Goal: Use online tool/utility: Utilize a website feature to perform a specific function

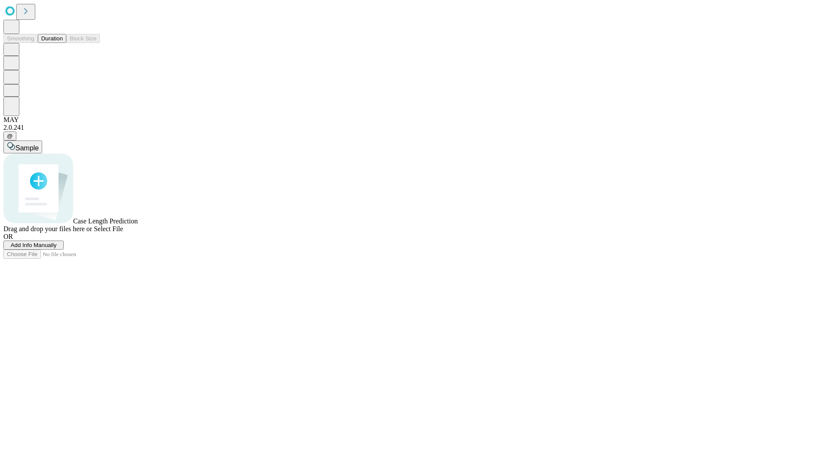
click at [63, 43] on button "Duration" at bounding box center [52, 38] width 28 height 9
click at [39, 144] on span "Sample" at bounding box center [26, 147] width 23 height 7
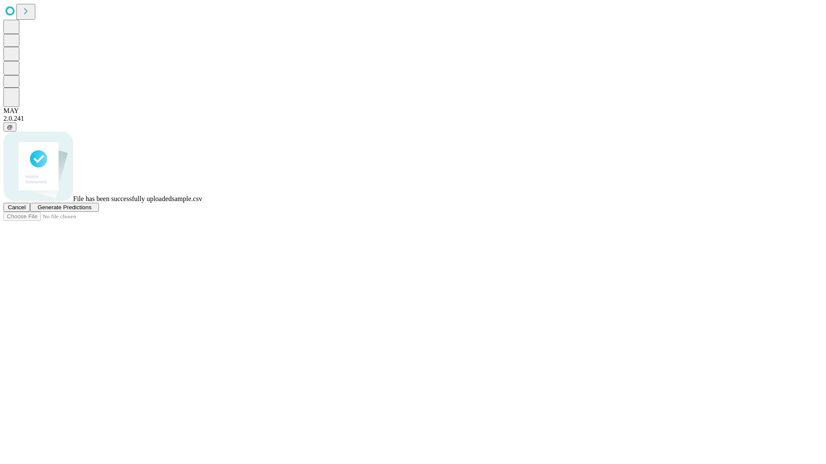
click at [91, 211] on span "Generate Predictions" at bounding box center [64, 207] width 54 height 6
